Goal: Check status: Check status

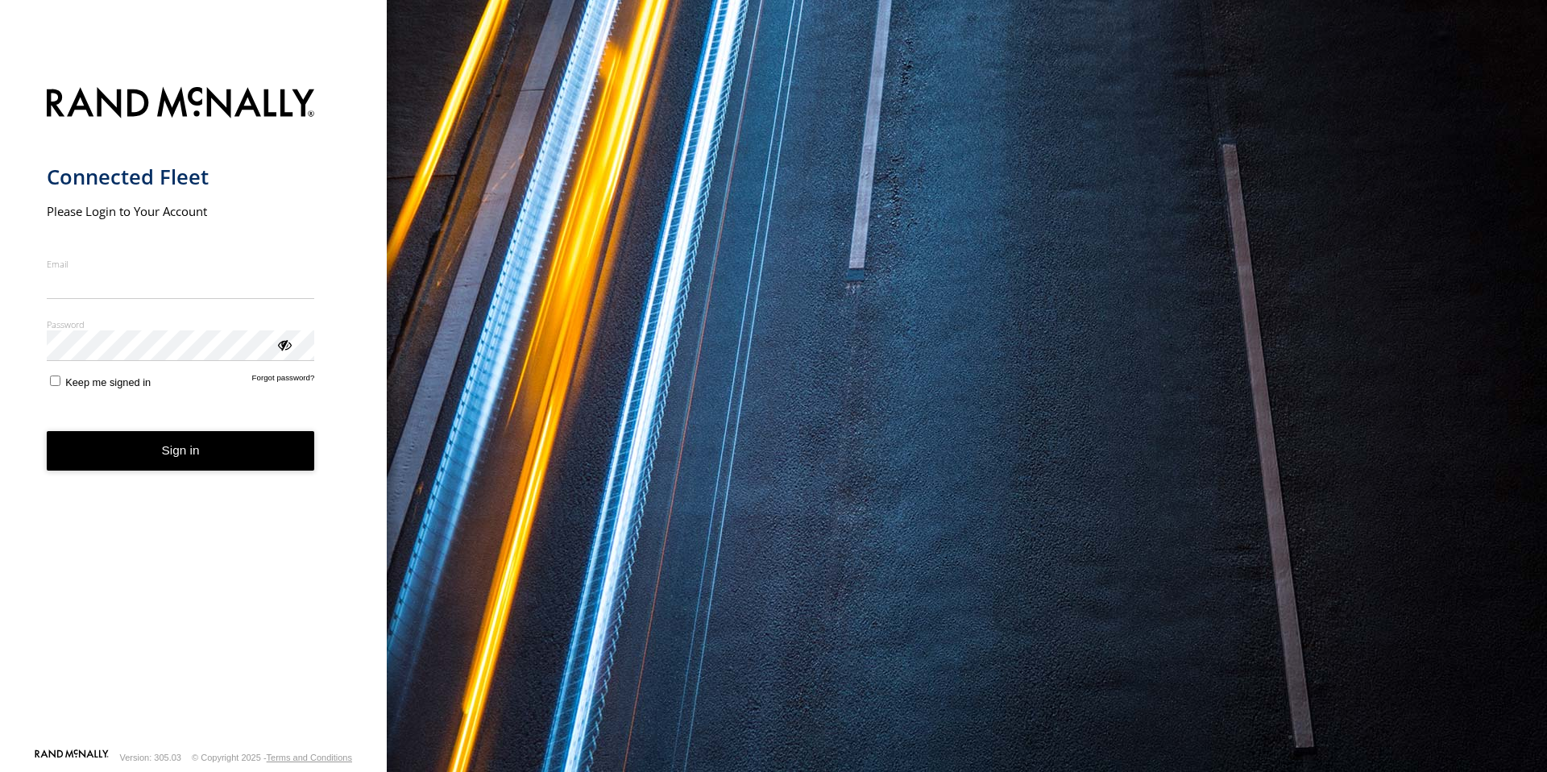
drag, startPoint x: 144, startPoint y: 287, endPoint x: 162, endPoint y: 299, distance: 21.5
click at [143, 287] on input "Email" at bounding box center [181, 284] width 268 height 29
type input "**********"
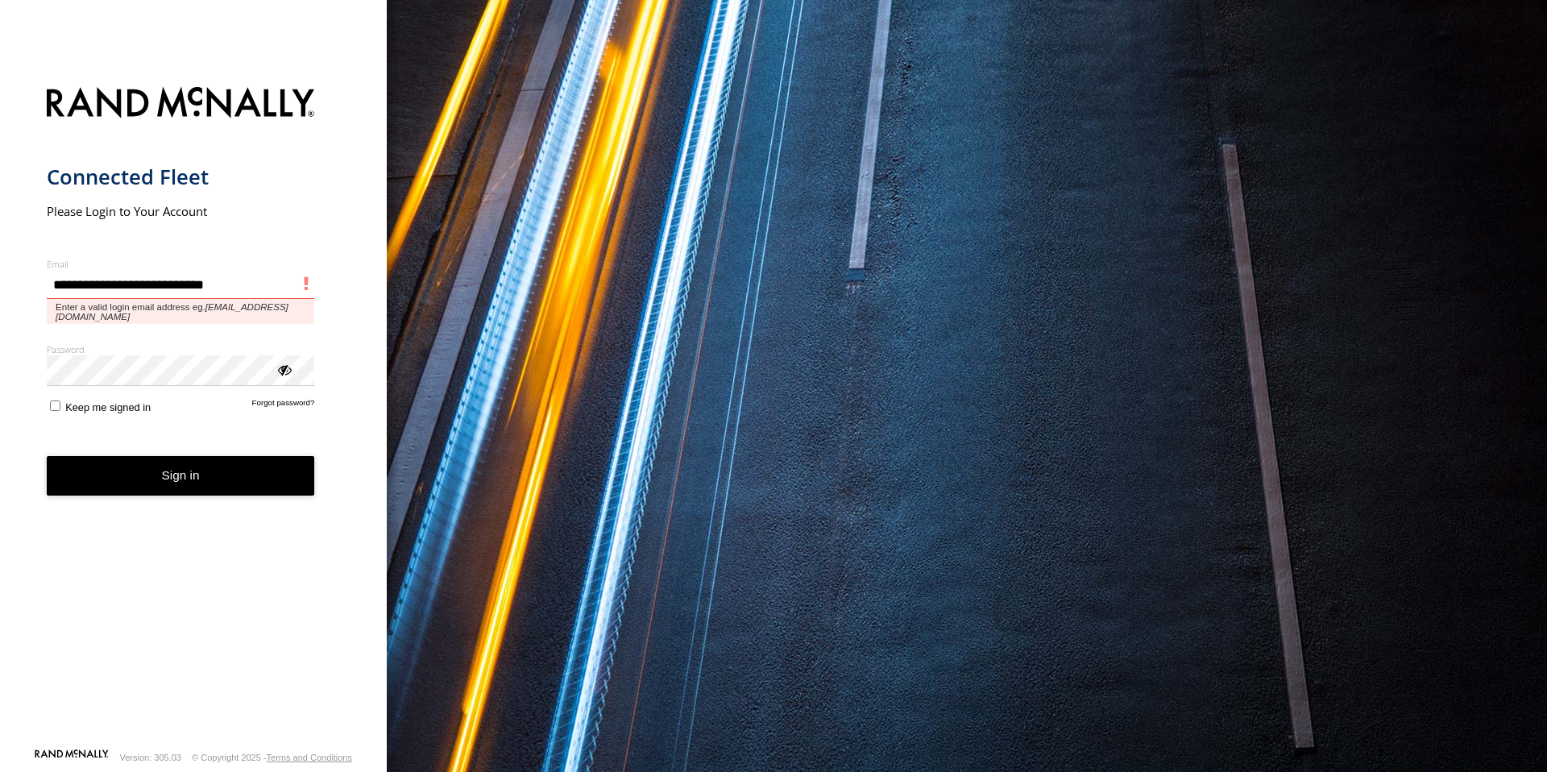
click at [47, 456] on button "Sign in" at bounding box center [181, 475] width 268 height 39
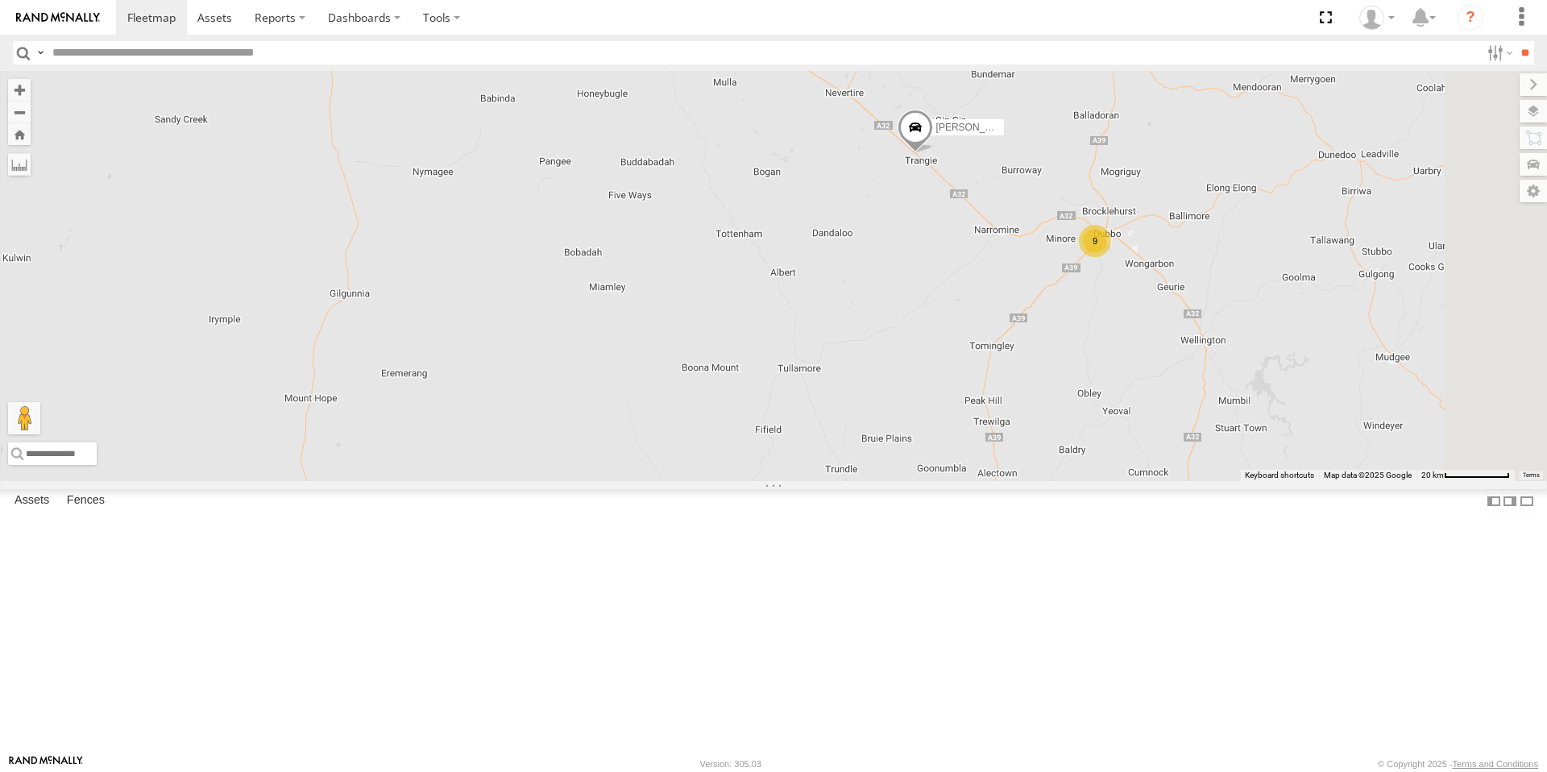
click at [1111, 257] on div "9" at bounding box center [1095, 241] width 32 height 32
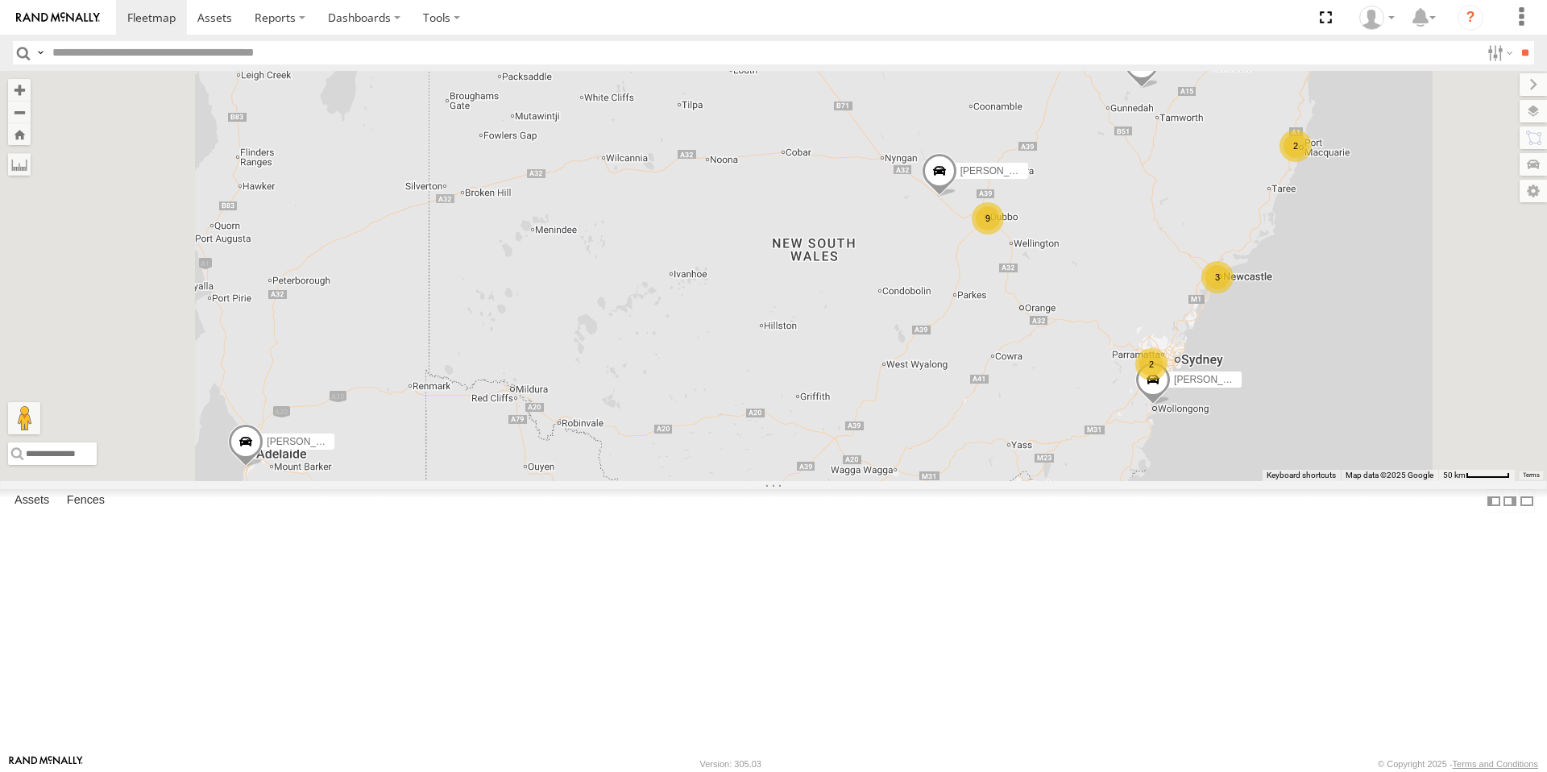
click at [1004, 234] on div "9" at bounding box center [988, 218] width 32 height 32
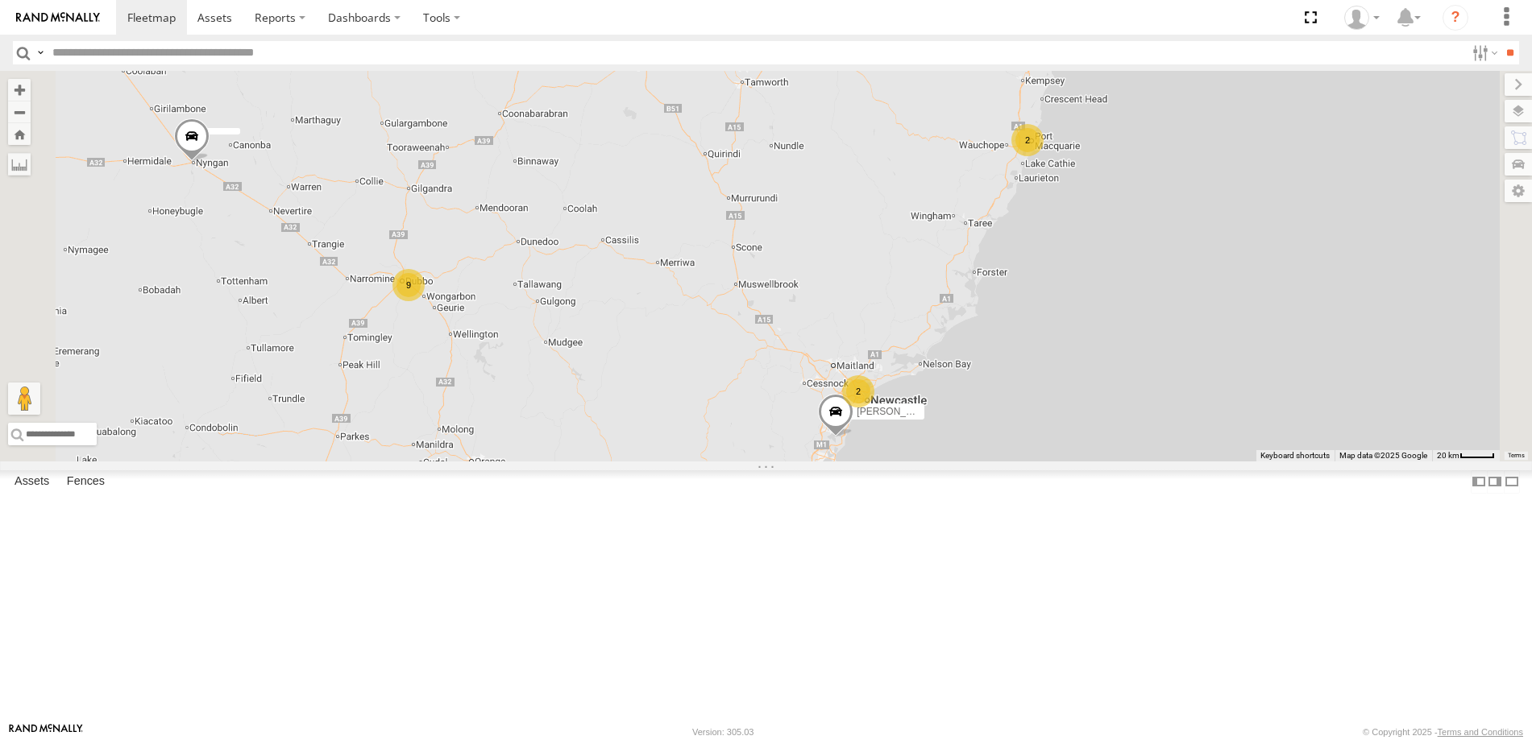
drag, startPoint x: 836, startPoint y: 195, endPoint x: 851, endPoint y: 424, distance: 229.3
click at [848, 423] on div "John Abella 2 9 2 Matt Harding Kyle Griffey Phill Murray" at bounding box center [766, 266] width 1532 height 391
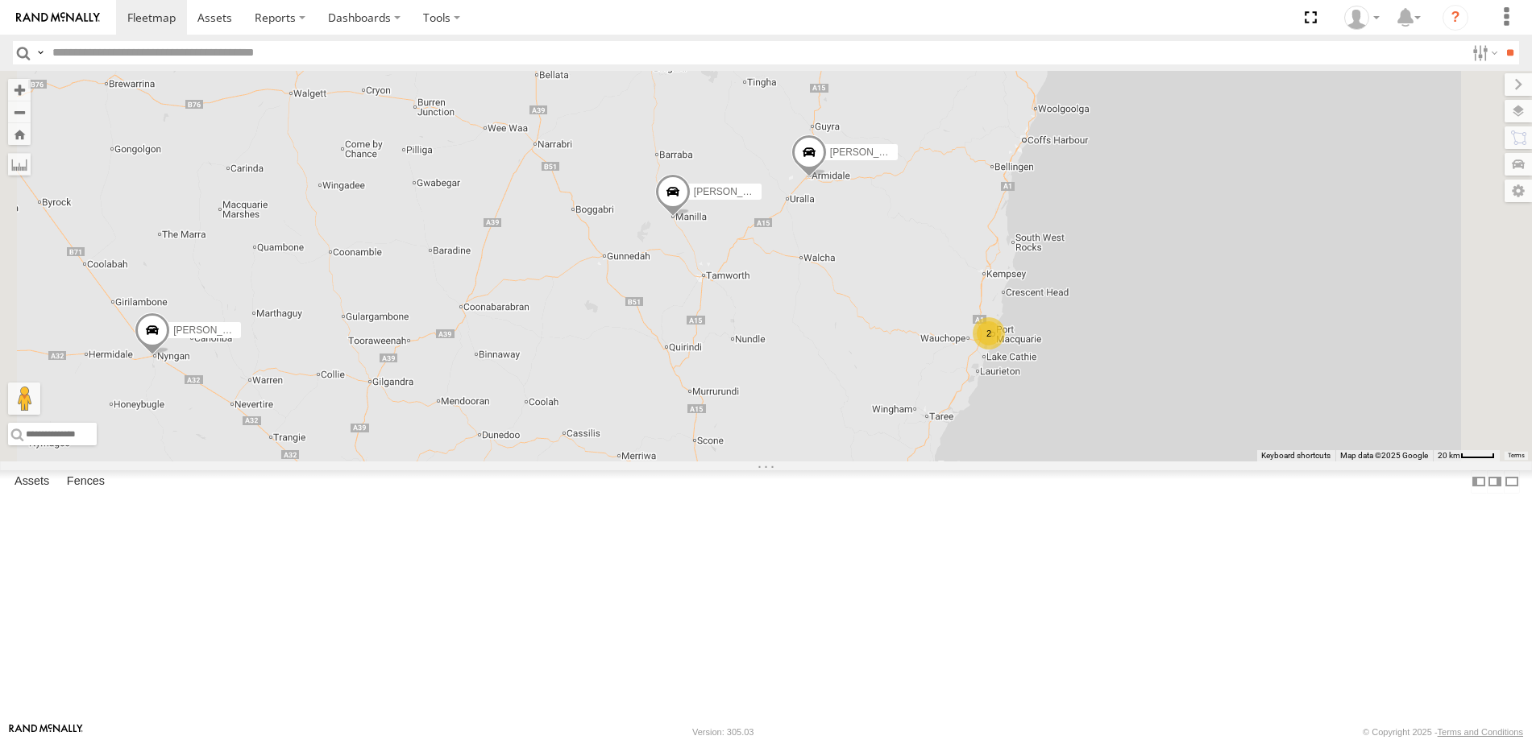
drag, startPoint x: 999, startPoint y: 317, endPoint x: 894, endPoint y: 326, distance: 105.9
click at [894, 326] on div "John Abella 2 Jack Parker 9 2 Matt Harding Kyle Griffey Phill Murray Matt Rose …" at bounding box center [766, 266] width 1532 height 391
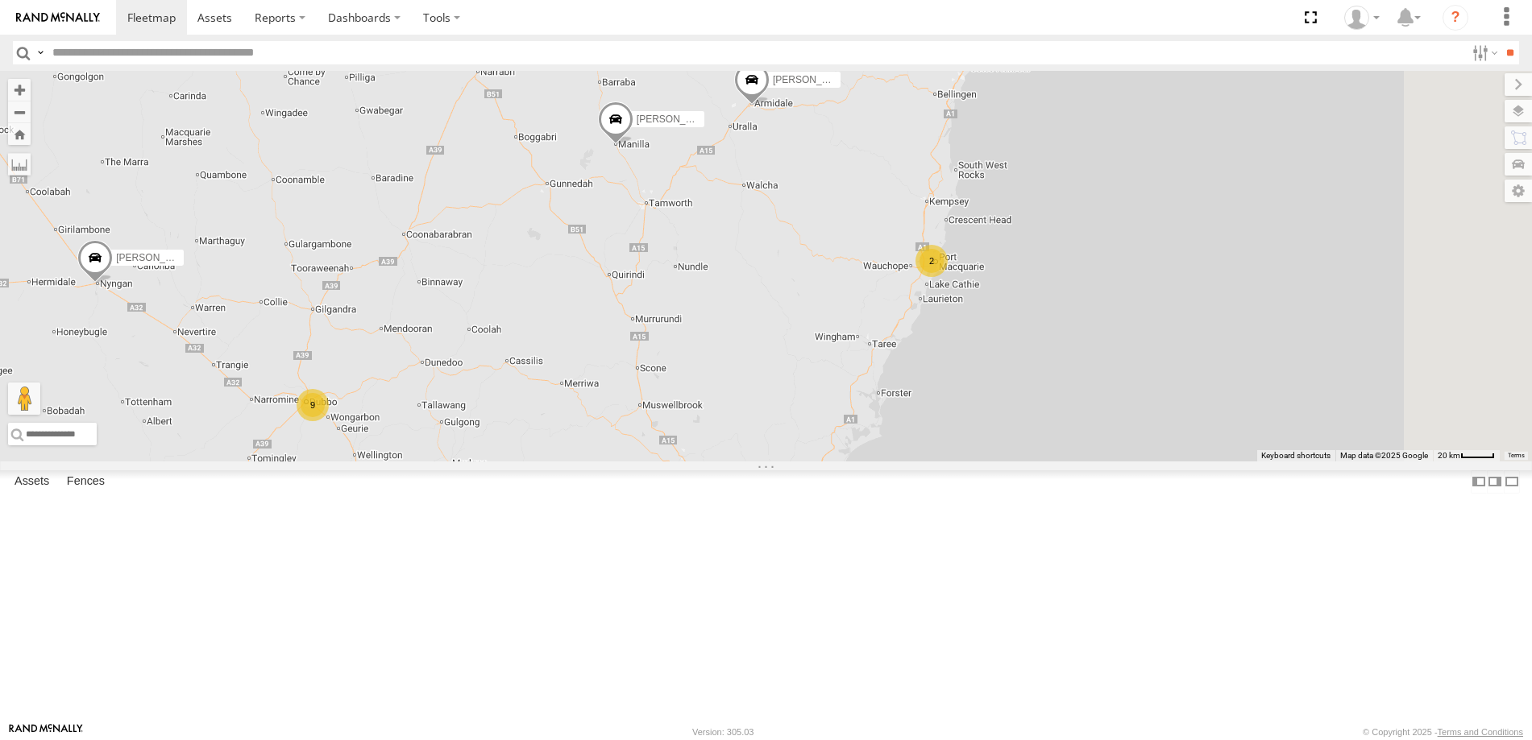
click at [948, 277] on div "2" at bounding box center [931, 261] width 32 height 32
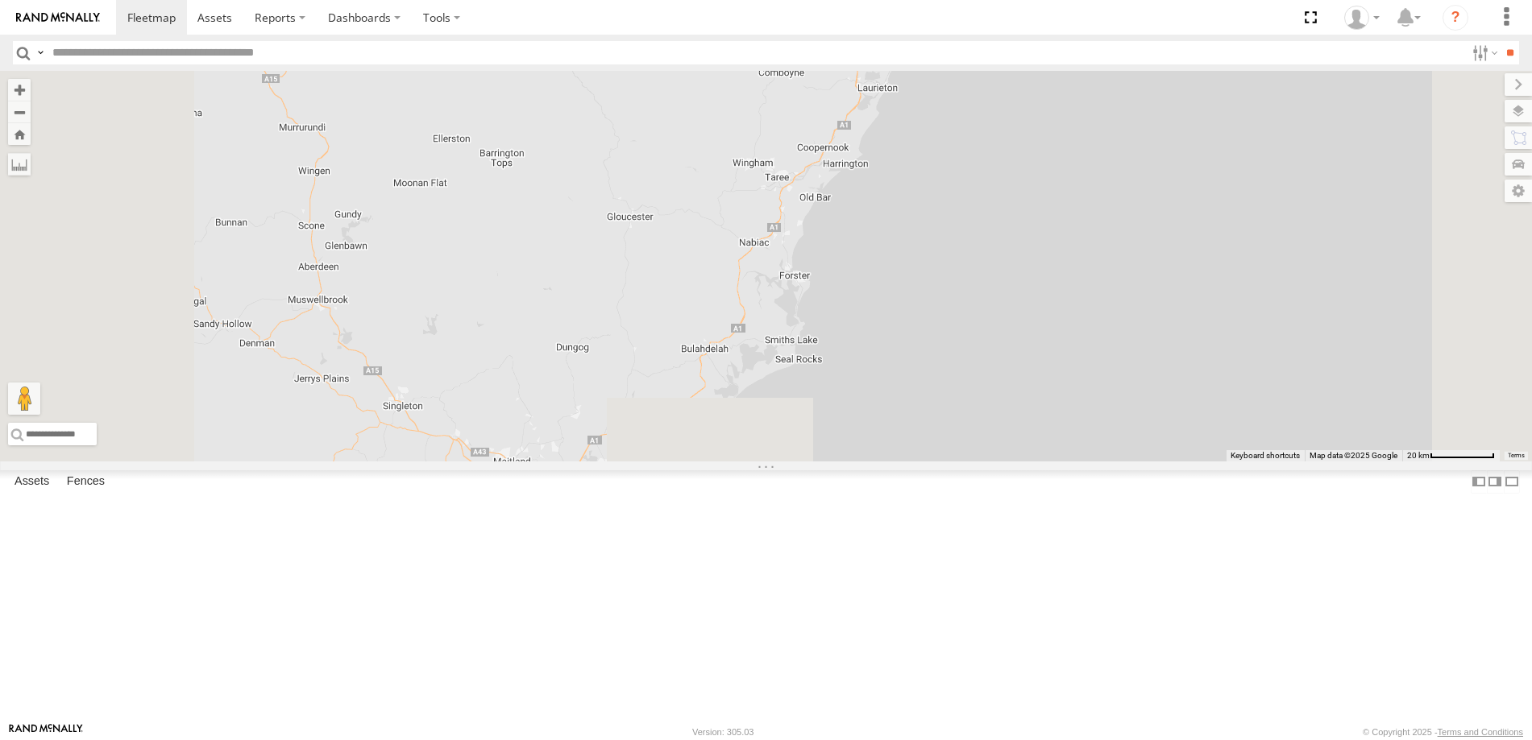
drag, startPoint x: 951, startPoint y: 584, endPoint x: 1037, endPoint y: 266, distance: 329.7
click at [1037, 266] on div "John Abella Jack Parker Matt Harding Kyle Griffey Phill Murray Matt Rose Sam Ho…" at bounding box center [766, 266] width 1532 height 391
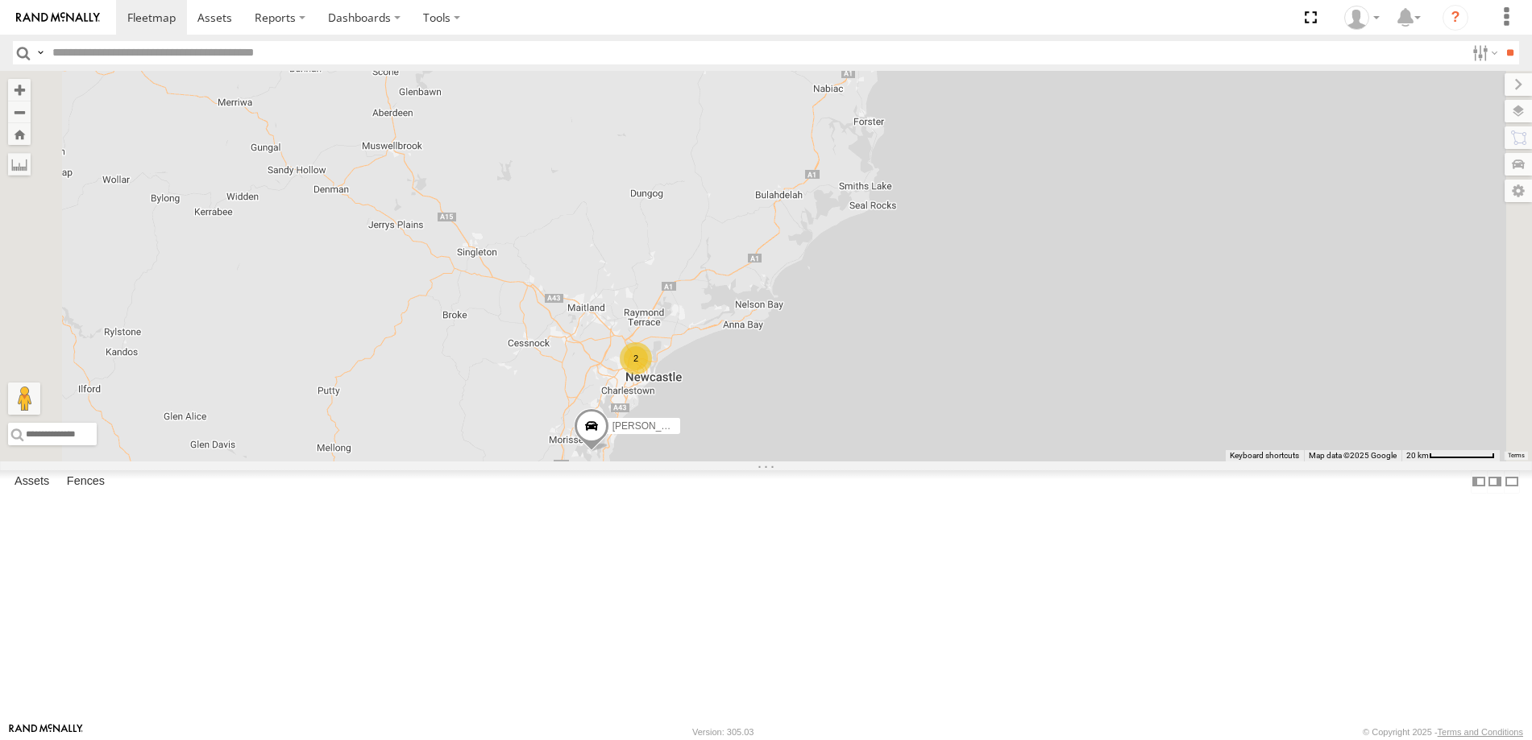
drag, startPoint x: 885, startPoint y: 455, endPoint x: 1014, endPoint y: 288, distance: 211.3
click at [1014, 288] on div "John Abella Jack Parker Matt Harding Kyle Griffey Phill Murray Matt Rose Sam Ho…" at bounding box center [766, 266] width 1532 height 391
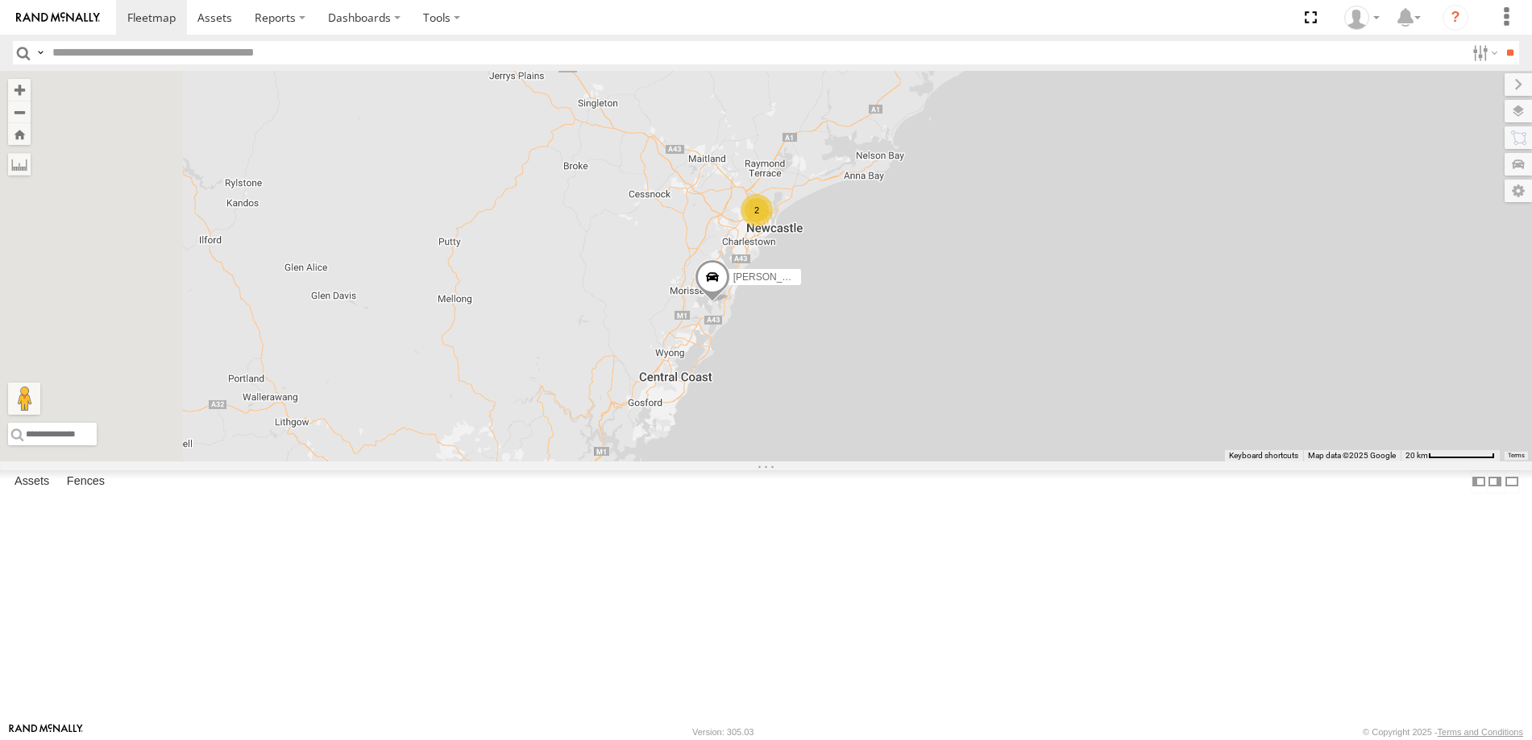
click at [773, 226] on div "2" at bounding box center [756, 210] width 32 height 32
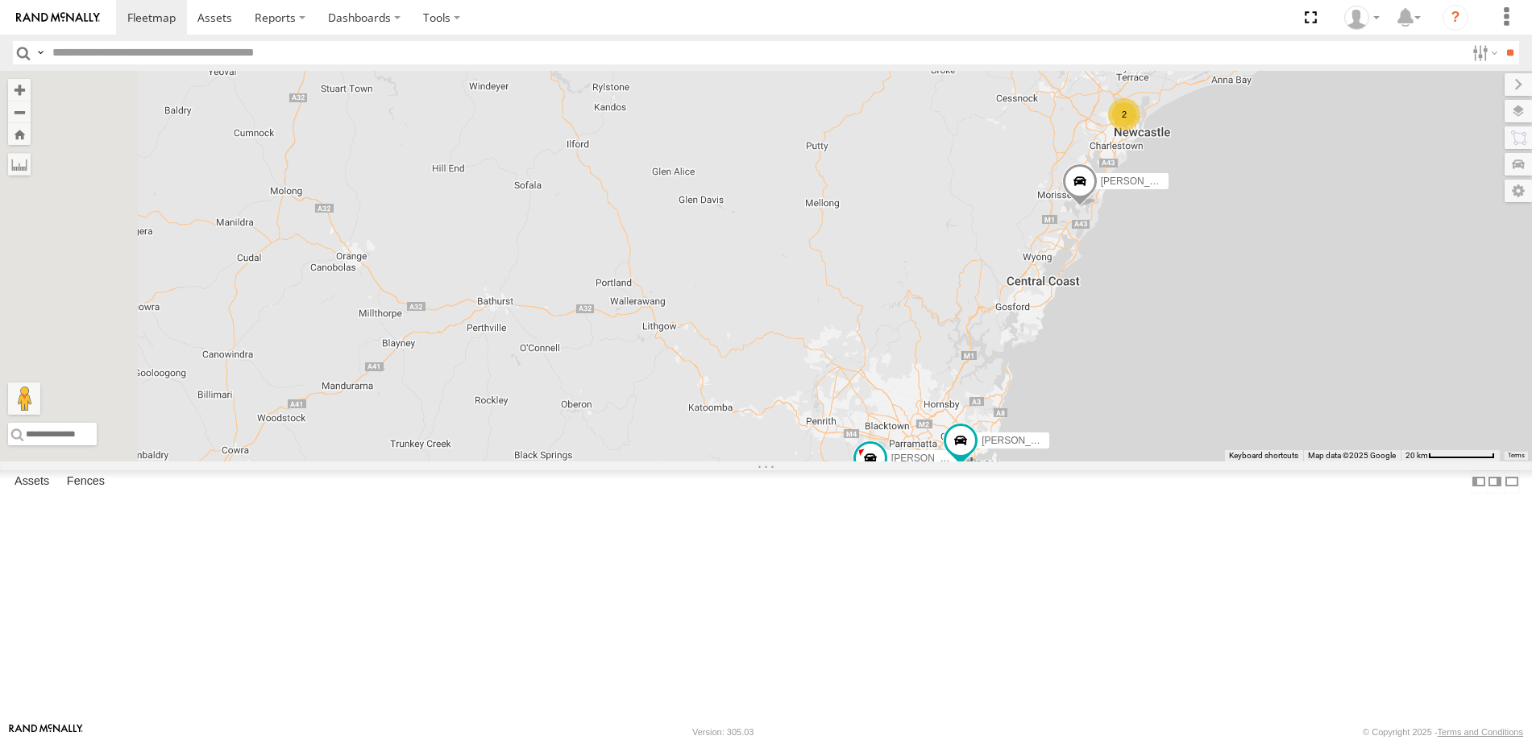
drag, startPoint x: 799, startPoint y: 326, endPoint x: 1195, endPoint y: 334, distance: 395.7
click at [1195, 334] on div "John Abella Jack Parker Matt Harding Kyle Griffey Phill Murray Matt Rose Sam Ho…" at bounding box center [766, 266] width 1532 height 391
